Goal: Information Seeking & Learning: Learn about a topic

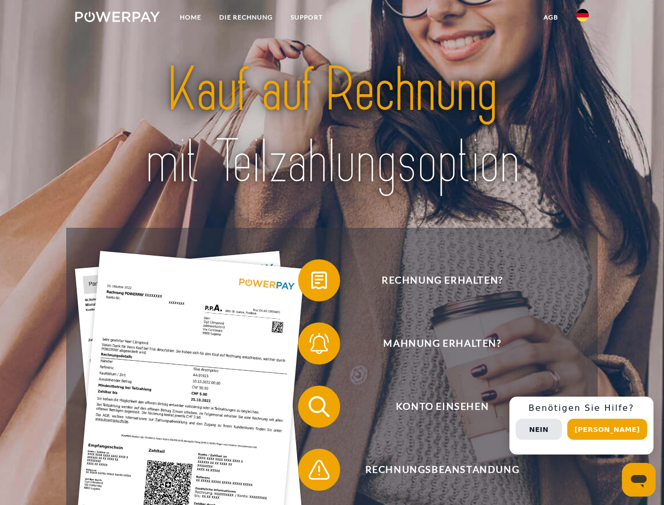
click at [117, 18] on img at bounding box center [117, 17] width 85 height 11
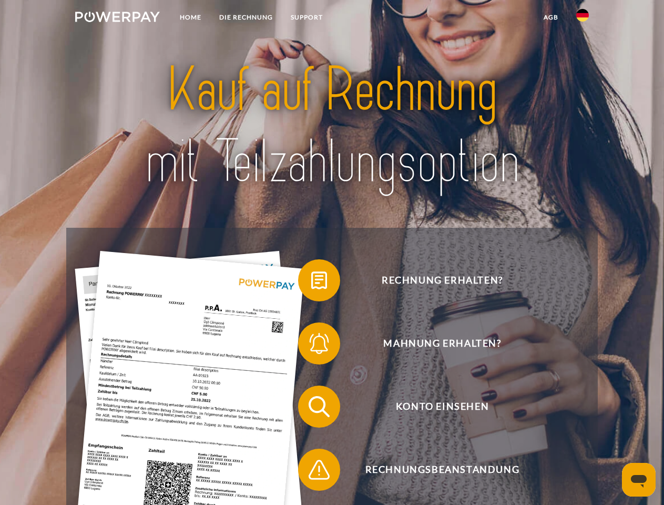
click at [583, 18] on img at bounding box center [582, 15] width 13 height 13
click at [551, 17] on link "agb" at bounding box center [551, 17] width 33 height 19
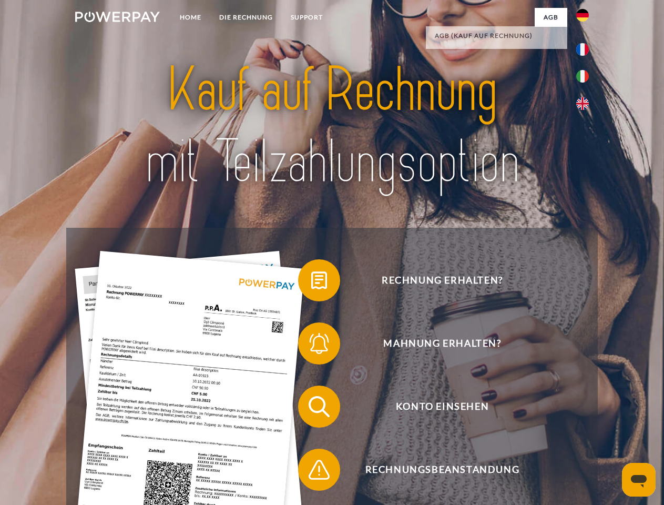
click at [311, 282] on span at bounding box center [303, 280] width 53 height 53
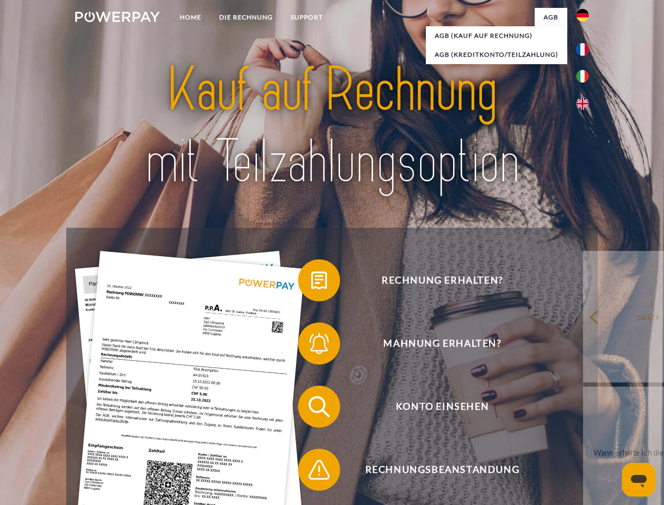
click at [311, 346] on span at bounding box center [303, 343] width 53 height 53
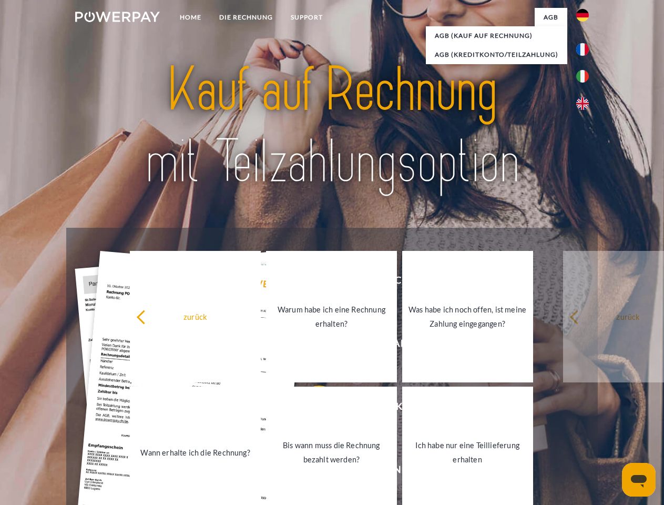
click at [311, 409] on link "Bis wann muss die Rechnung bezahlt werden?" at bounding box center [331, 452] width 131 height 131
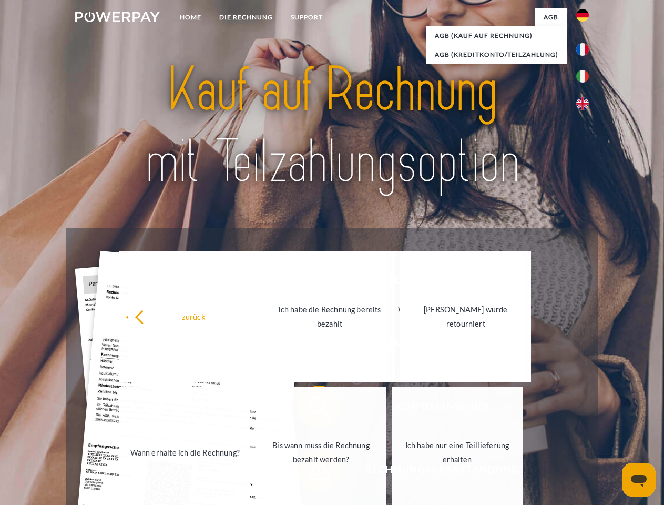
click at [392, 472] on link "Ich habe nur eine Teillieferung erhalten" at bounding box center [457, 452] width 131 height 131
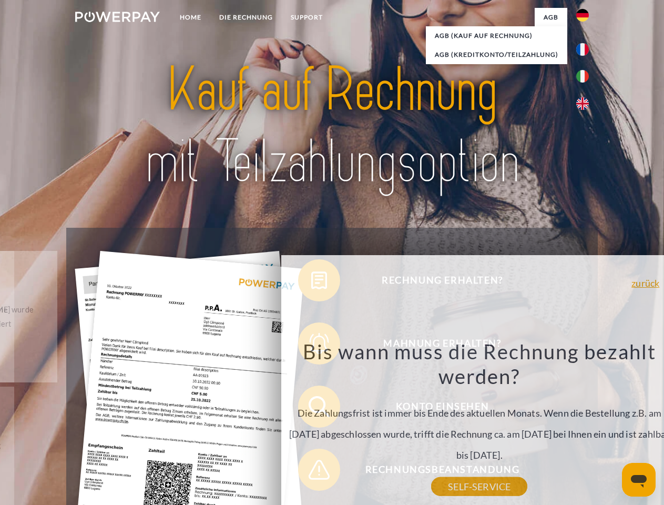
click at [585, 426] on div "Rechnung erhalten? Mahnung erhalten? Konto einsehen" at bounding box center [331, 438] width 531 height 421
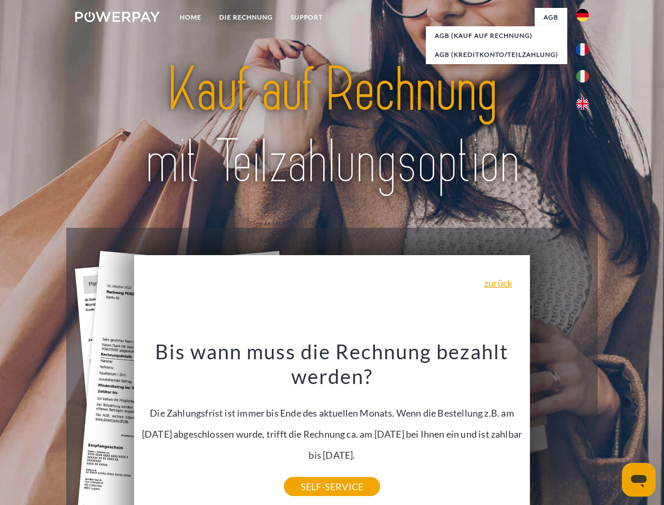
click at [560, 428] on span "Konto einsehen" at bounding box center [442, 407] width 258 height 42
click at [611, 429] on header "Home DIE RECHNUNG SUPPORT" at bounding box center [332, 363] width 664 height 726
